Goal: Task Accomplishment & Management: Use online tool/utility

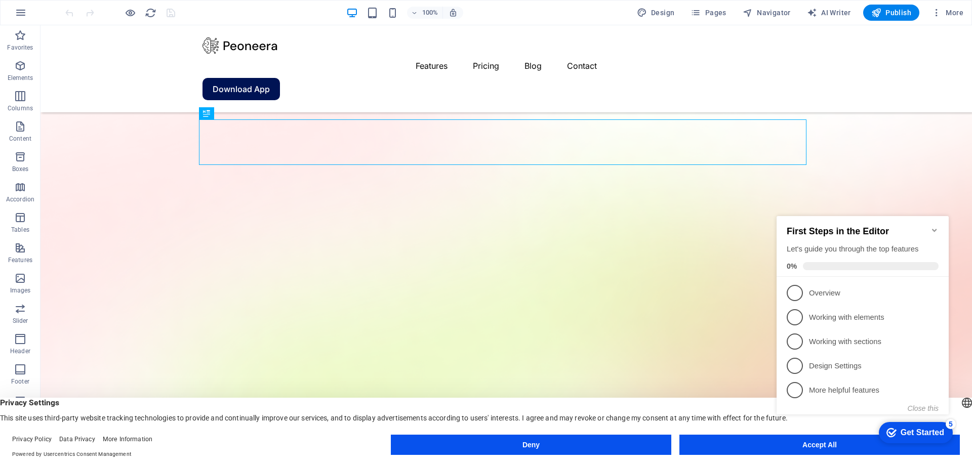
scroll to position [165, 0]
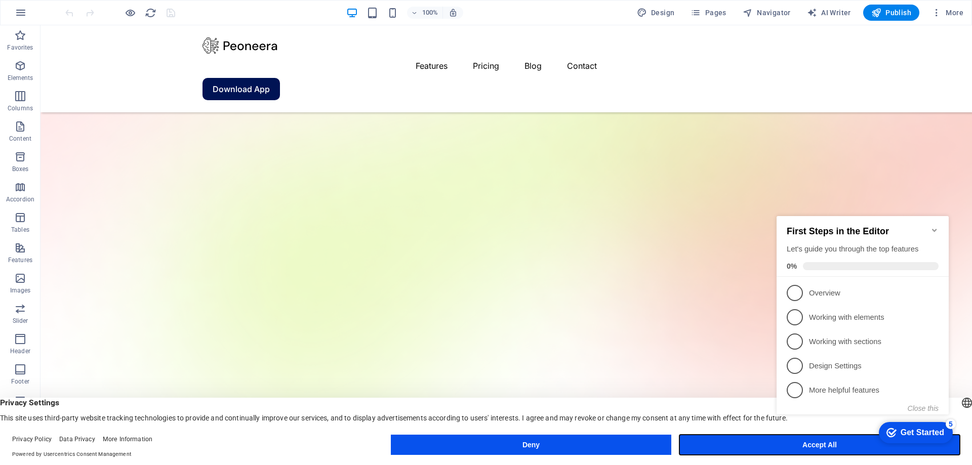
drag, startPoint x: 753, startPoint y: 437, endPoint x: 713, endPoint y: 412, distance: 47.5
click at [753, 437] on button "Accept All" at bounding box center [820, 445] width 281 height 20
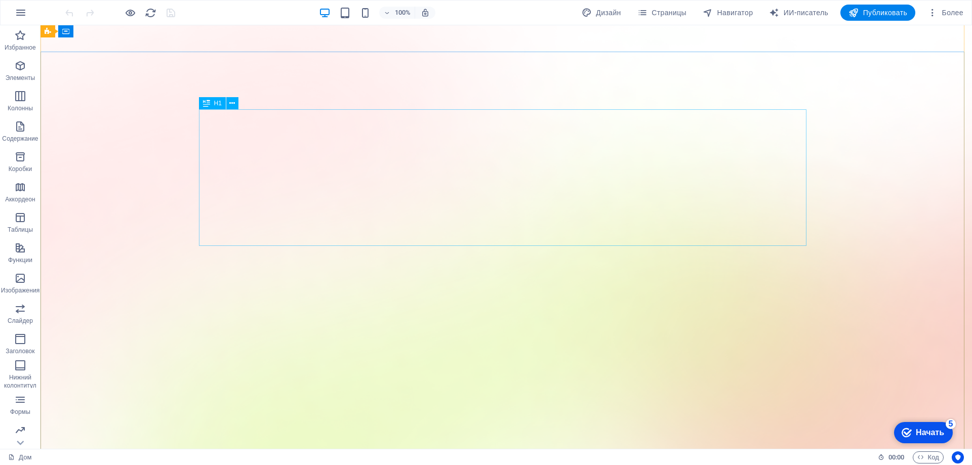
scroll to position [0, 0]
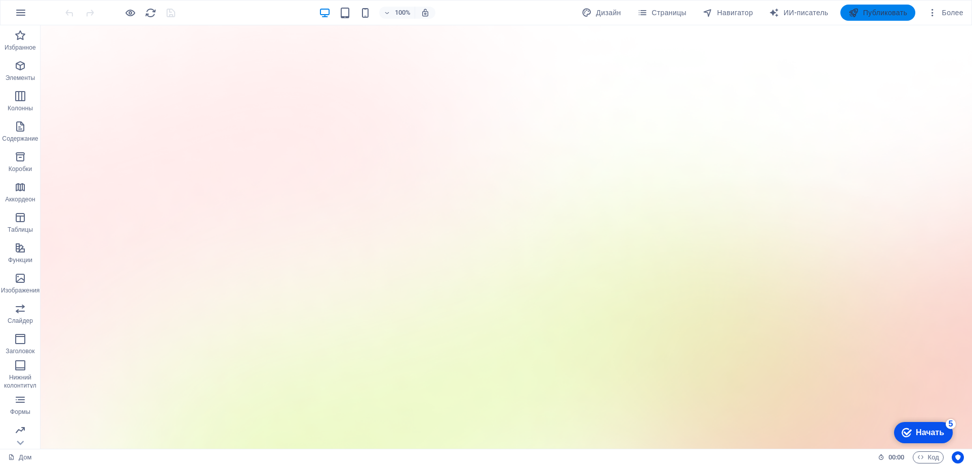
click at [892, 15] on font "Публиковать" at bounding box center [886, 13] width 45 height 8
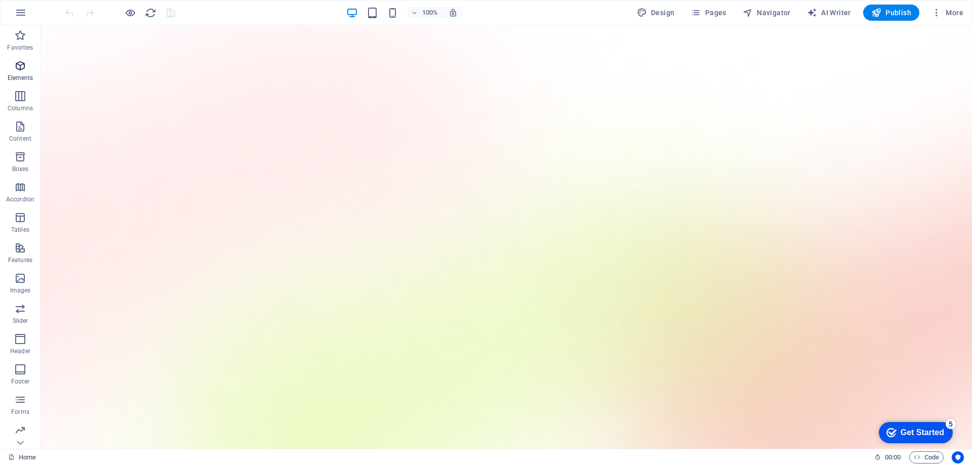
click at [16, 68] on icon "button" at bounding box center [20, 66] width 12 height 12
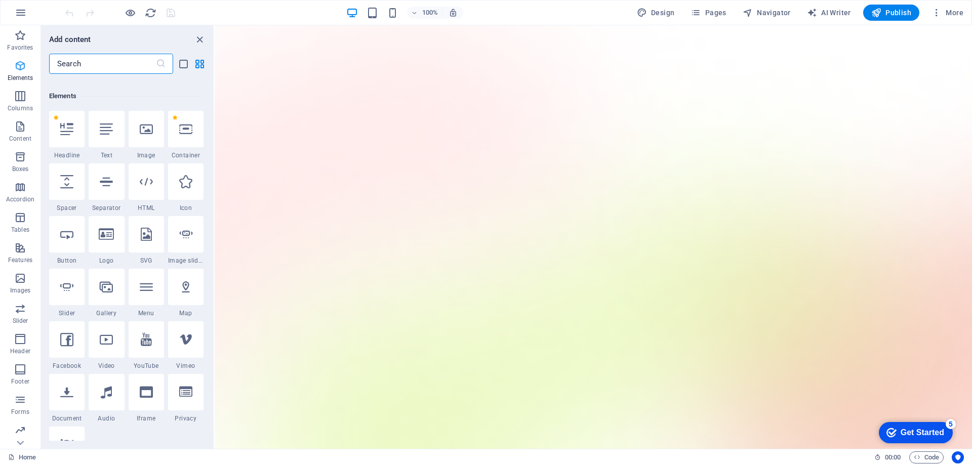
scroll to position [108, 0]
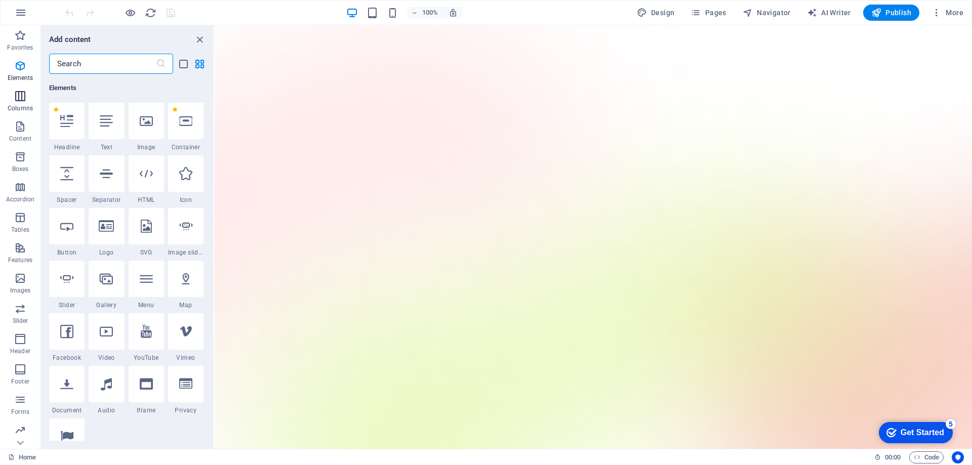
click at [21, 106] on p "Columns" at bounding box center [20, 108] width 25 height 8
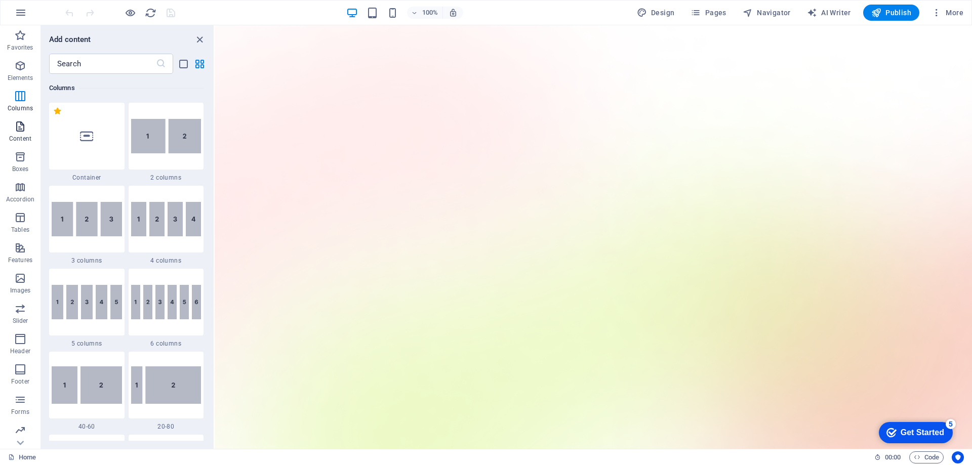
click at [22, 131] on icon "button" at bounding box center [20, 127] width 12 height 12
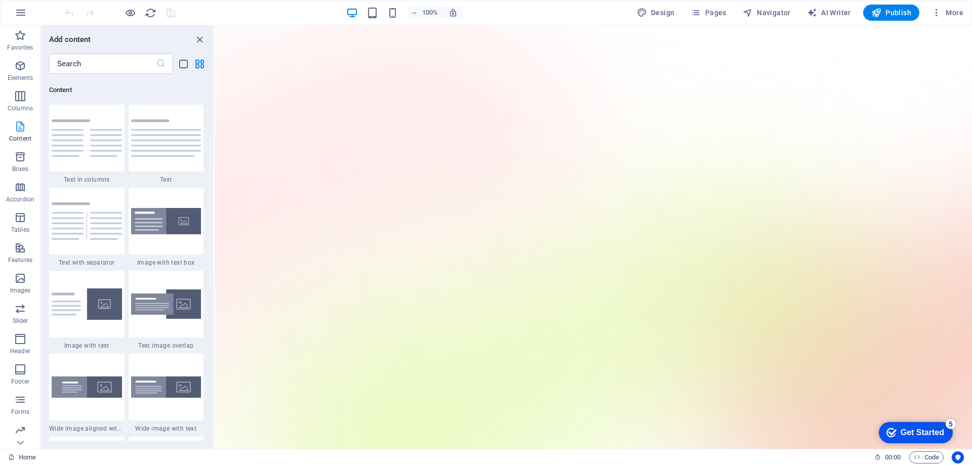
scroll to position [1772, 0]
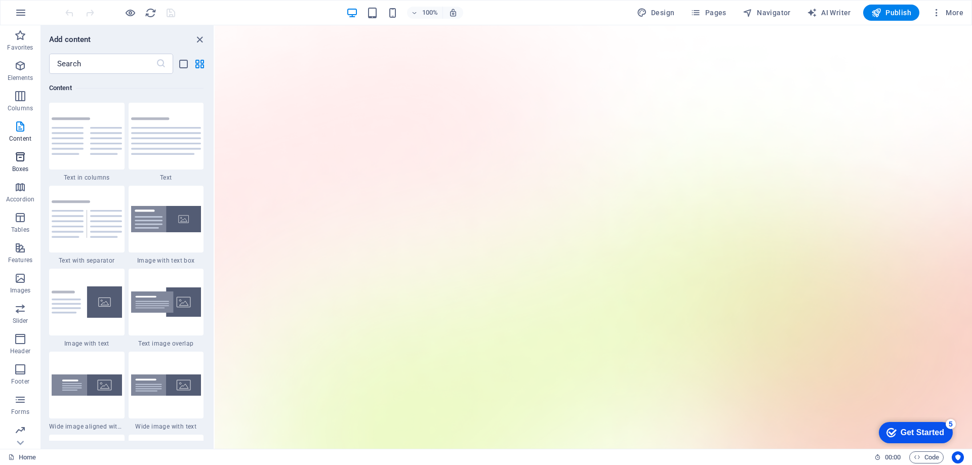
click at [24, 162] on icon "button" at bounding box center [20, 157] width 12 height 12
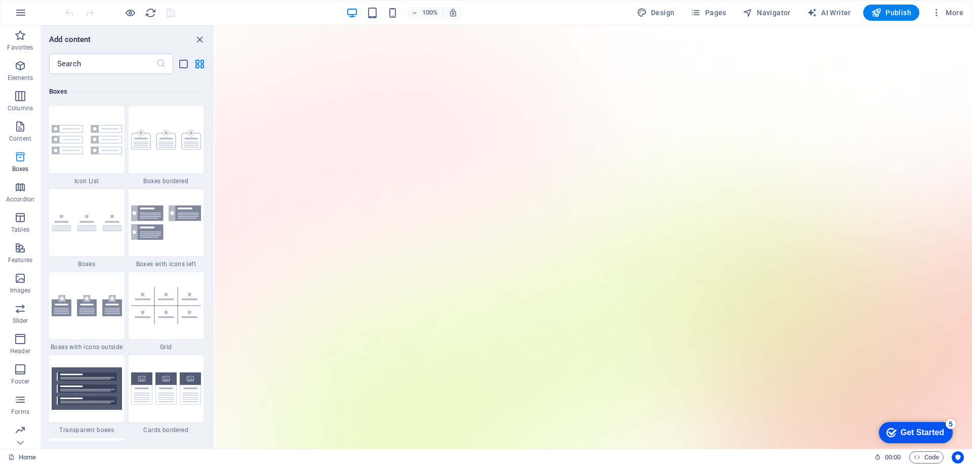
scroll to position [2794, 0]
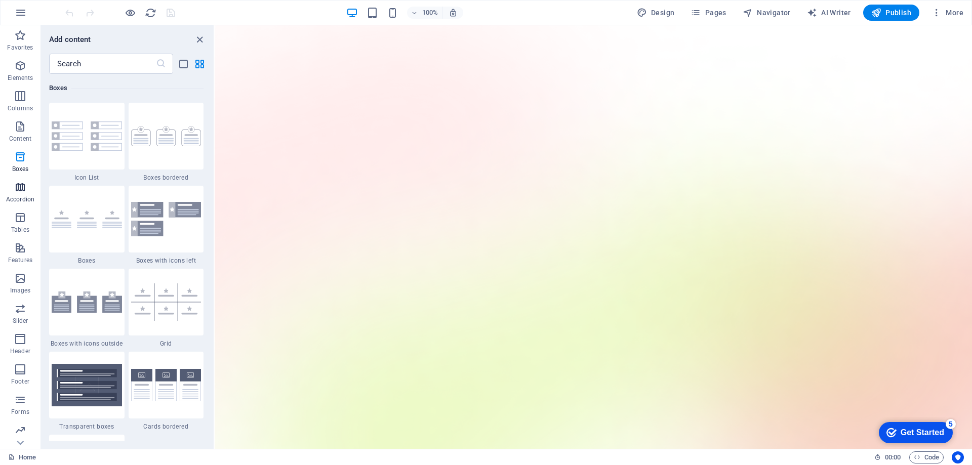
click at [22, 186] on icon "button" at bounding box center [20, 187] width 12 height 12
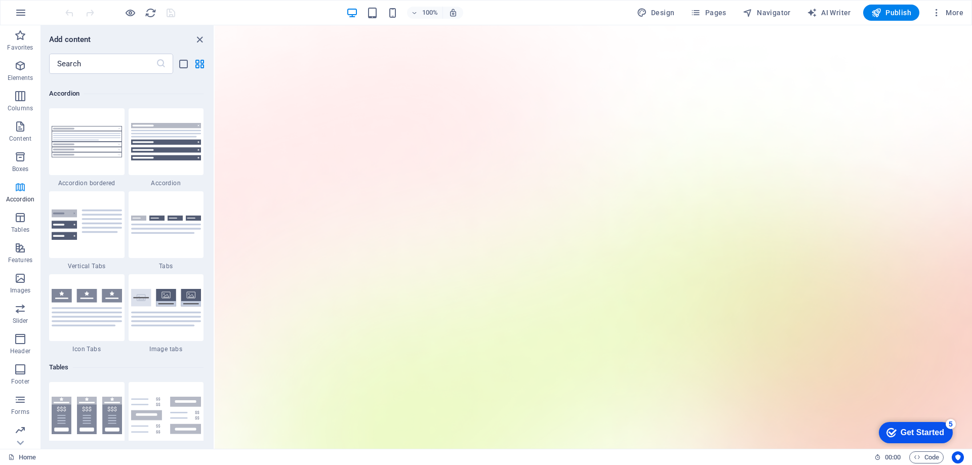
scroll to position [3234, 0]
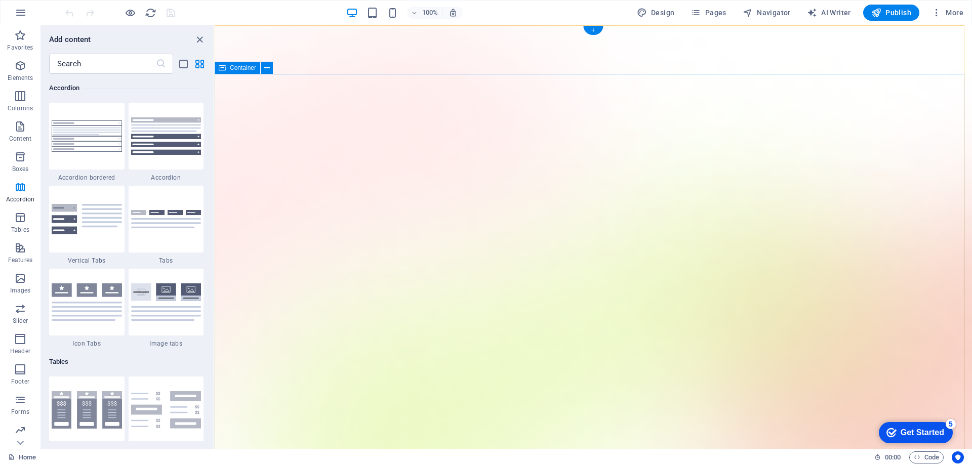
click at [200, 38] on icon "close panel" at bounding box center [200, 40] width 12 height 12
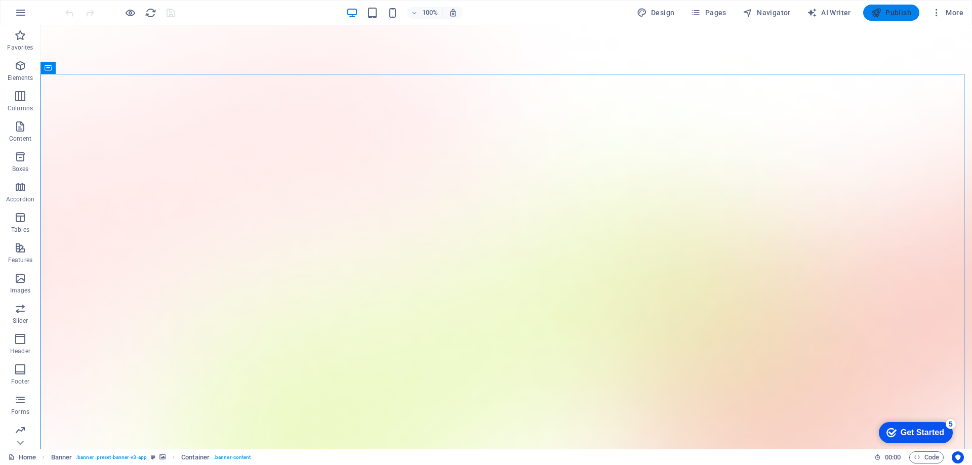
click at [885, 9] on span "Publish" at bounding box center [892, 13] width 40 height 10
